Goal: Transaction & Acquisition: Download file/media

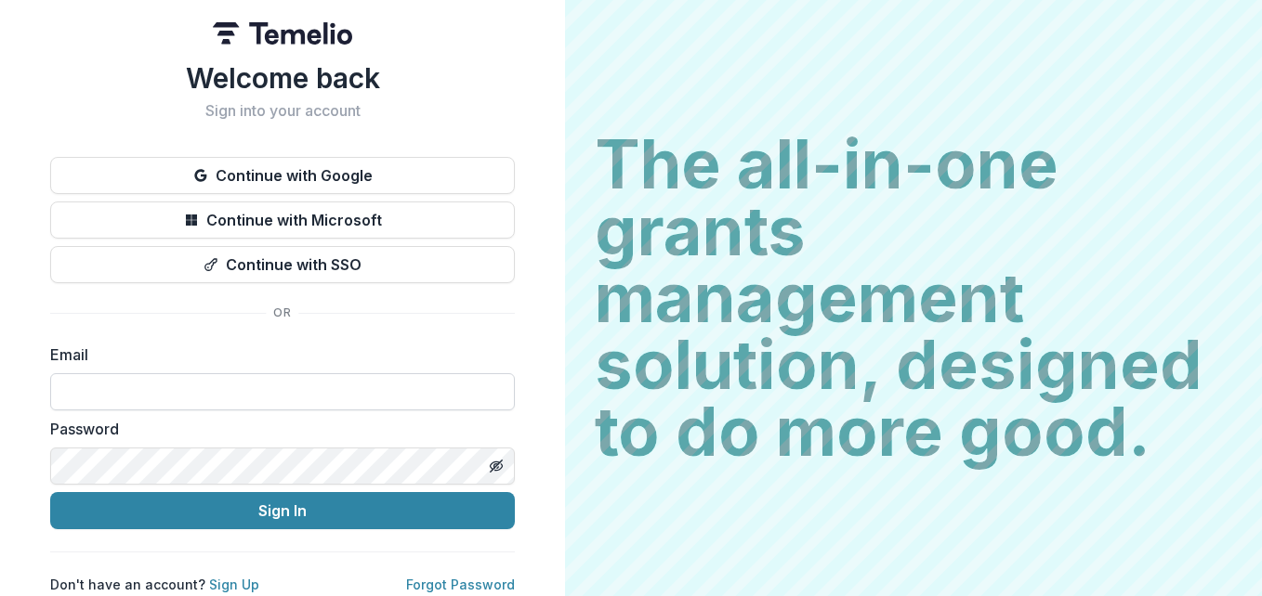
click at [222, 388] on input at bounding box center [282, 391] width 465 height 37
type input "**********"
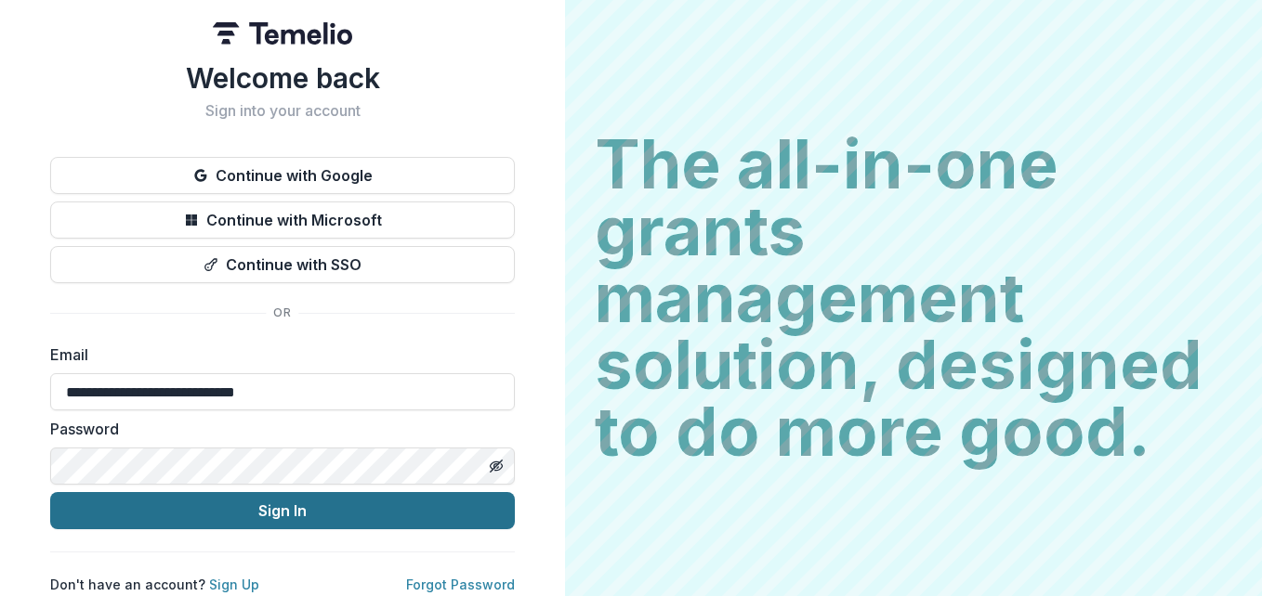
click at [274, 511] on button "Sign In" at bounding box center [282, 510] width 465 height 37
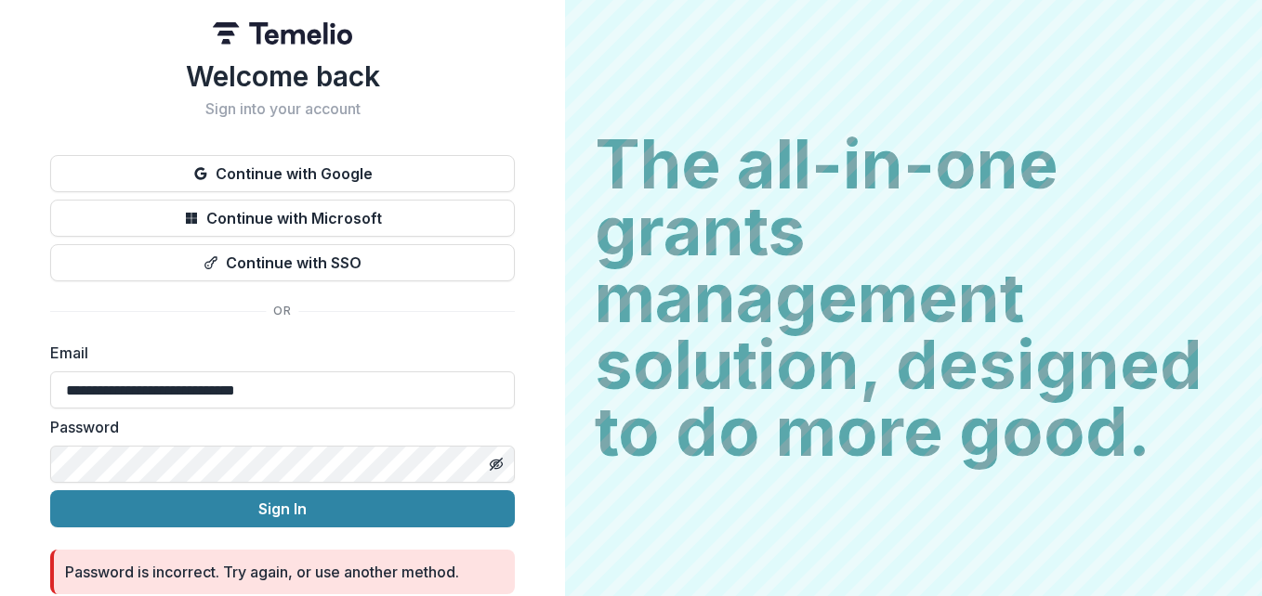
click at [50, 491] on button "Sign In" at bounding box center [282, 509] width 465 height 37
click at [491, 465] on icon "Toggle password visibility" at bounding box center [495, 464] width 9 height 7
click at [50, 491] on button "Sign In" at bounding box center [282, 509] width 465 height 37
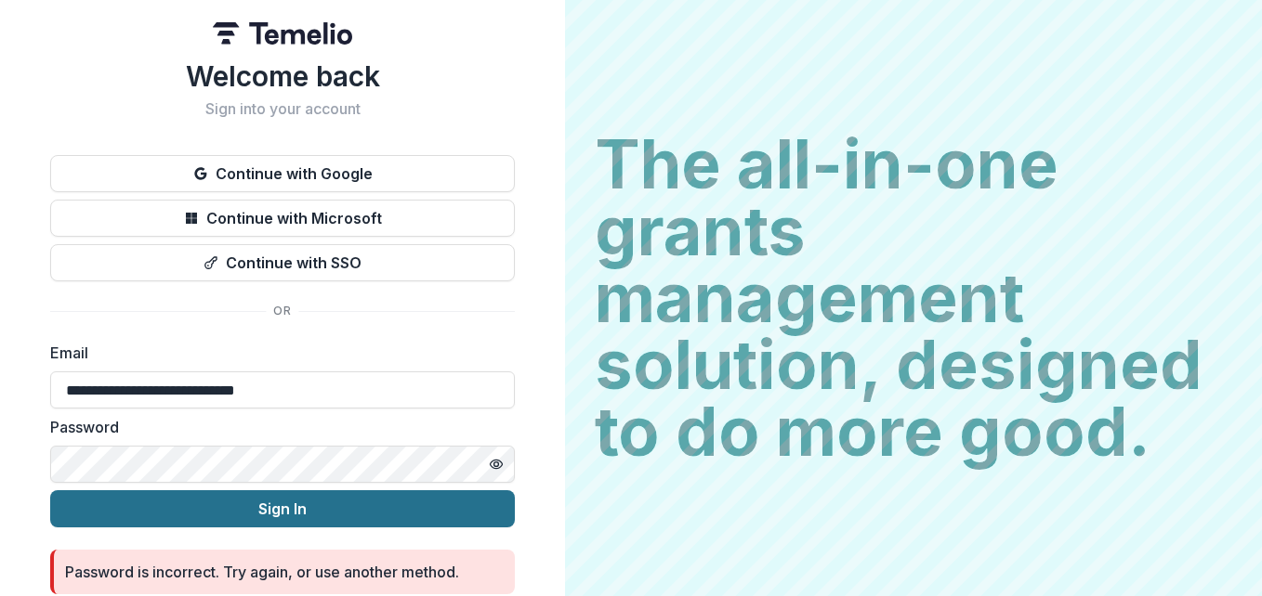
click at [311, 502] on button "Sign In" at bounding box center [282, 509] width 465 height 37
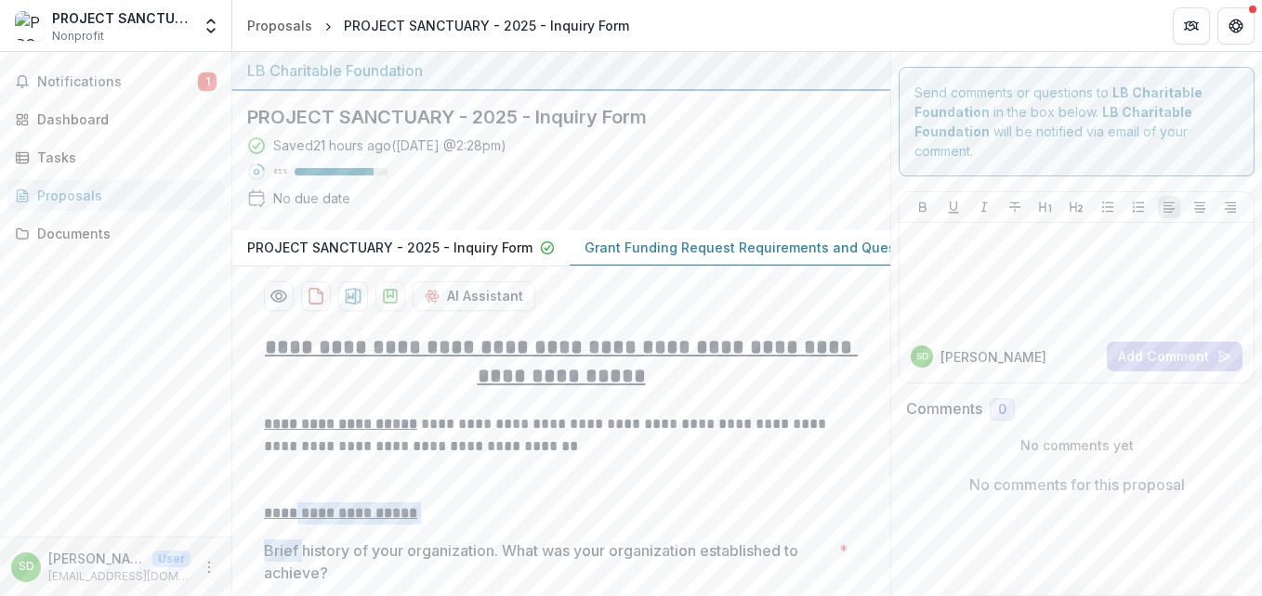
click at [938, 169] on div "Send comments or questions to LB Charitable Foundation in the box below. LB Cha…" at bounding box center [1076, 122] width 356 height 110
click at [390, 297] on polygon "download-proposal" at bounding box center [390, 293] width 6 height 7
